Goal: Information Seeking & Learning: Learn about a topic

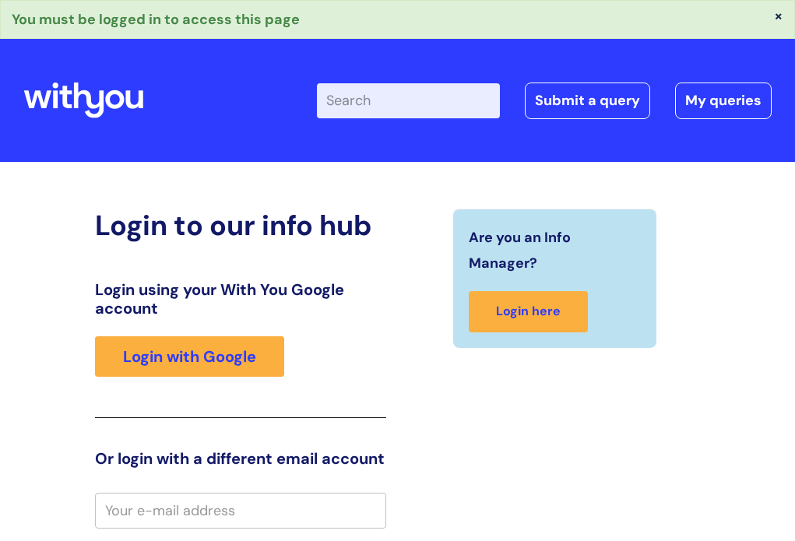
scroll to position [5, 0]
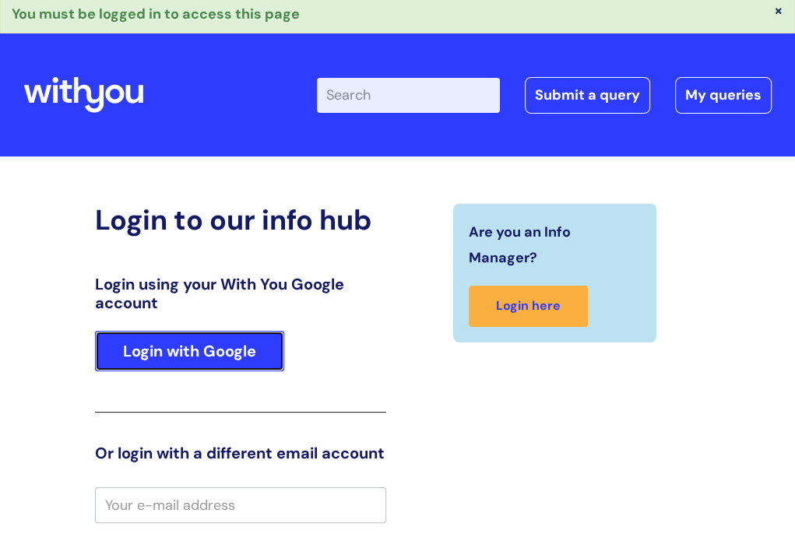
click at [181, 355] on link "Login with Google" at bounding box center [189, 351] width 189 height 40
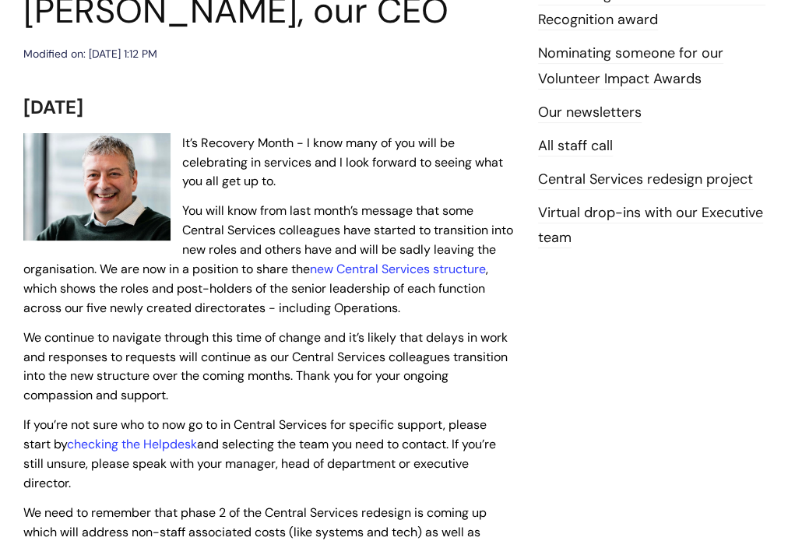
scroll to position [271, 0]
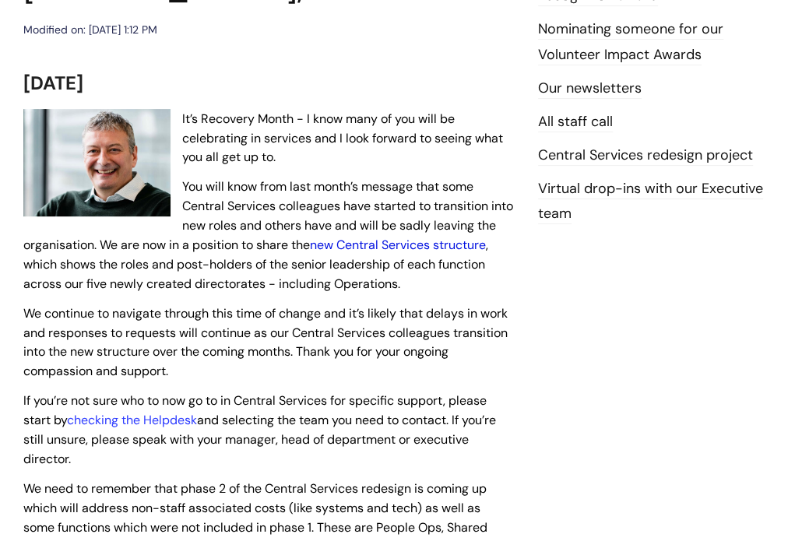
click at [393, 243] on link "new Central Services structure" at bounding box center [398, 245] width 176 height 16
